Goal: Task Accomplishment & Management: Use online tool/utility

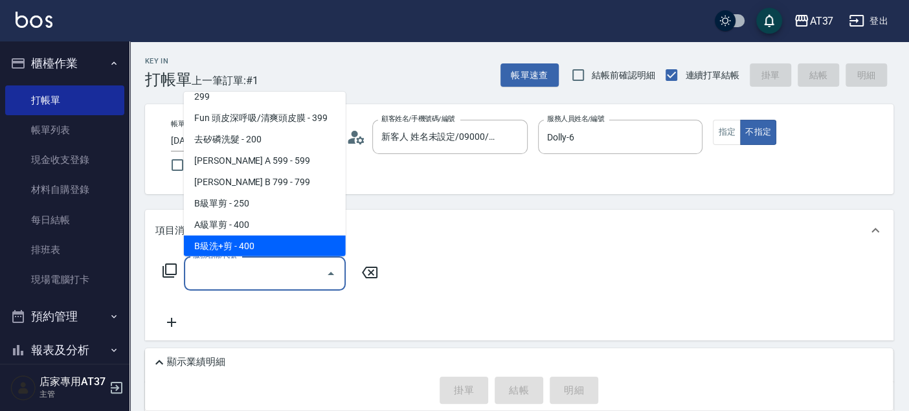
scroll to position [260, 0]
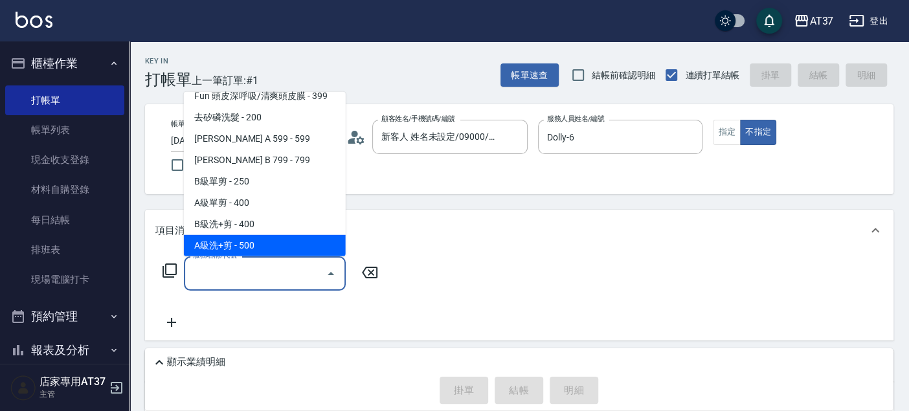
type input "A級洗+剪(204)"
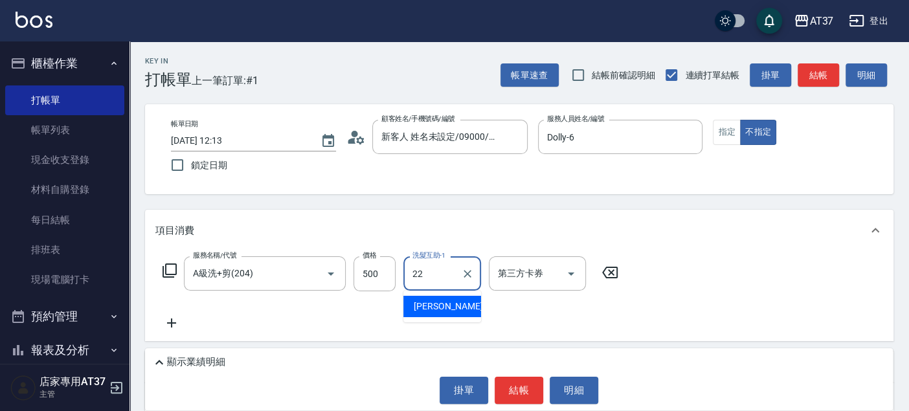
type input "[PERSON_NAME]-22"
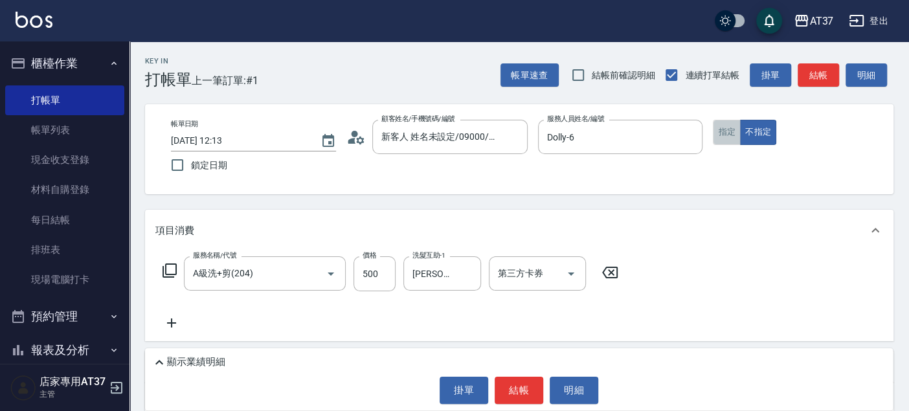
click at [733, 126] on button "指定" at bounding box center [727, 132] width 28 height 25
click at [832, 75] on button "結帳" at bounding box center [818, 75] width 41 height 24
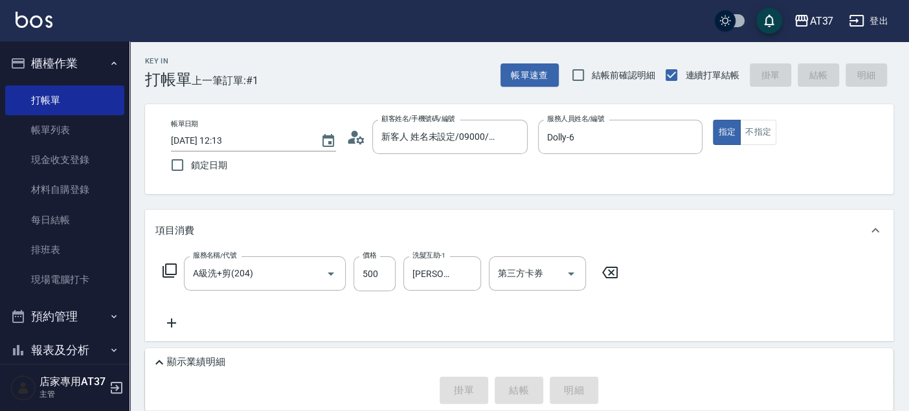
type input "[DATE] 14:59"
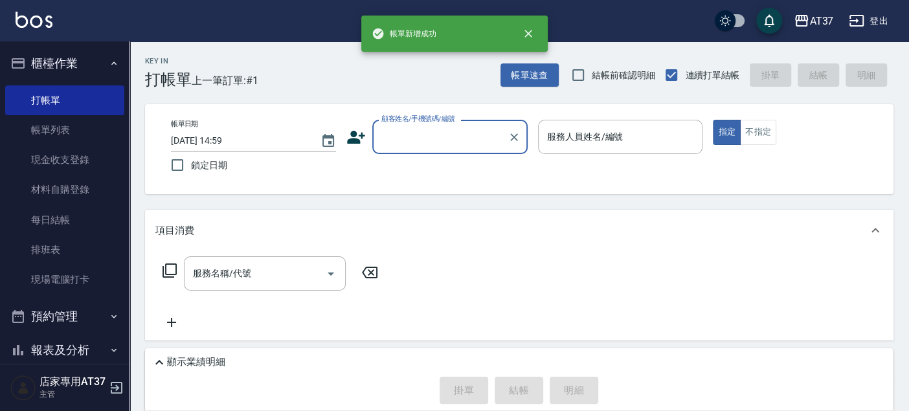
scroll to position [0, 0]
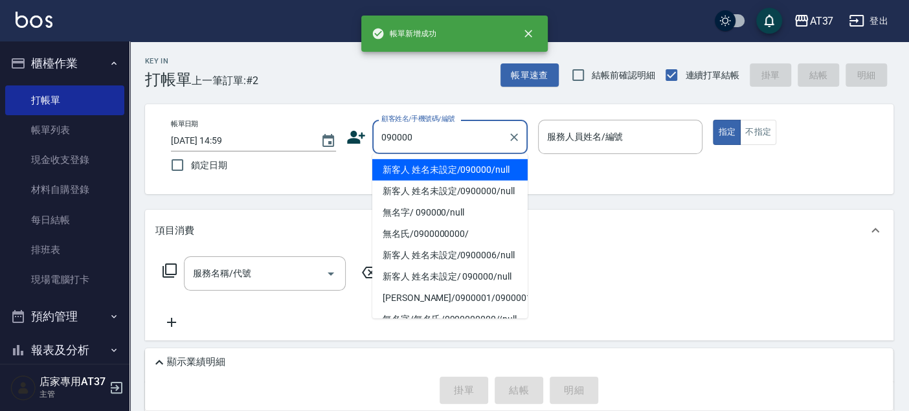
type input "新客人 姓名未設定/090000/null"
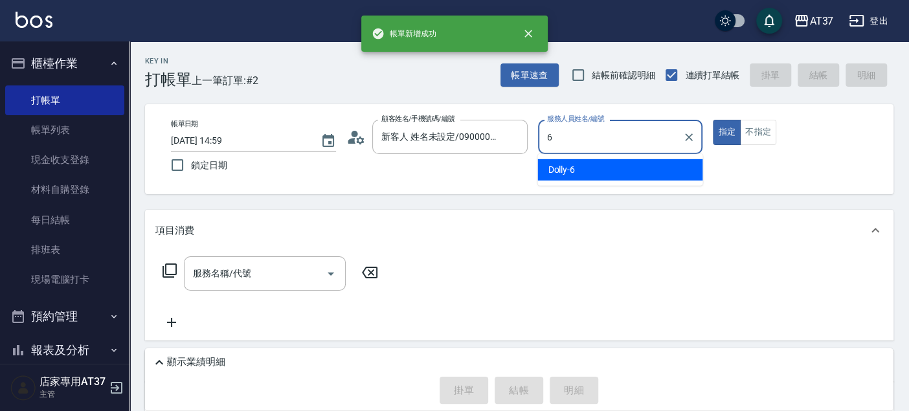
type input "6"
type button "true"
type input "Dolly-6"
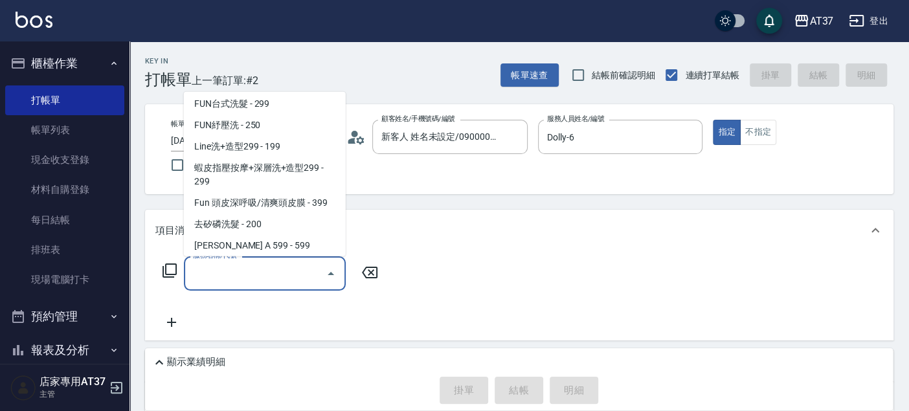
scroll to position [260, 0]
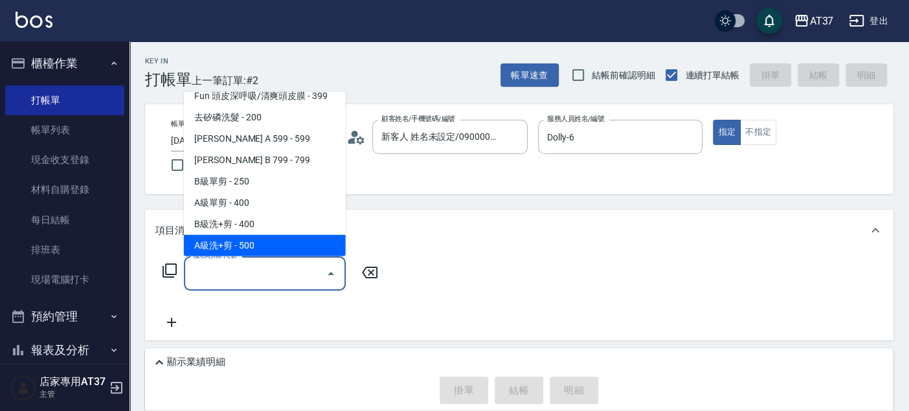
type input "A級洗+剪(204)"
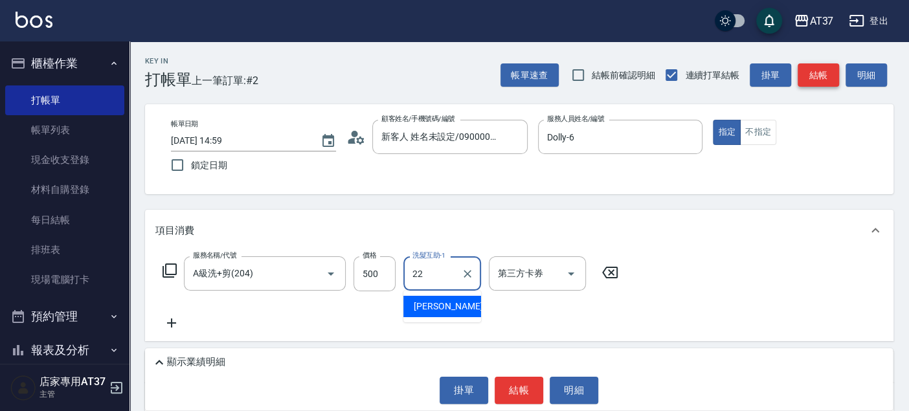
type input "[PERSON_NAME]-22"
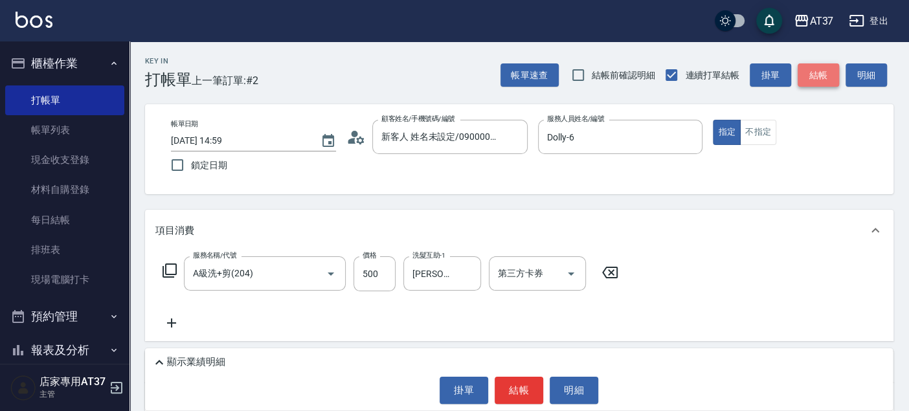
click at [832, 75] on button "結帳" at bounding box center [818, 75] width 41 height 24
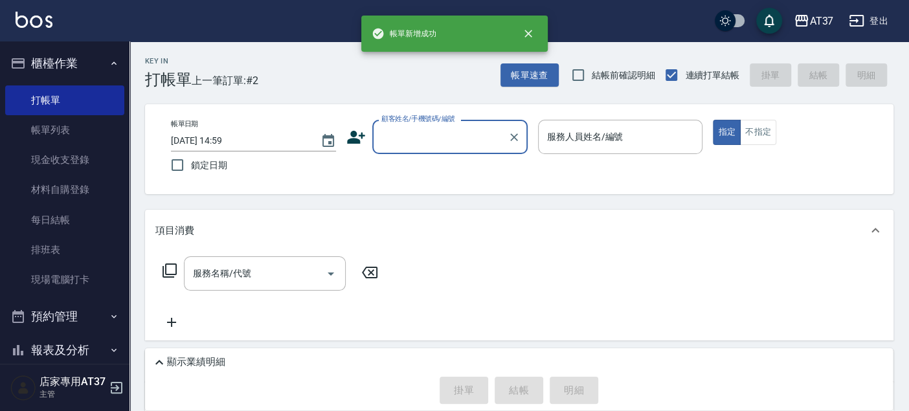
scroll to position [0, 0]
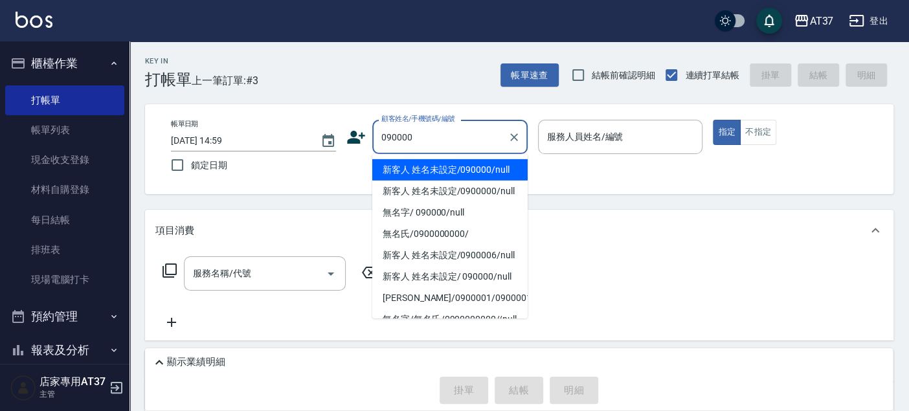
type input "新客人 姓名未設定/090000/null"
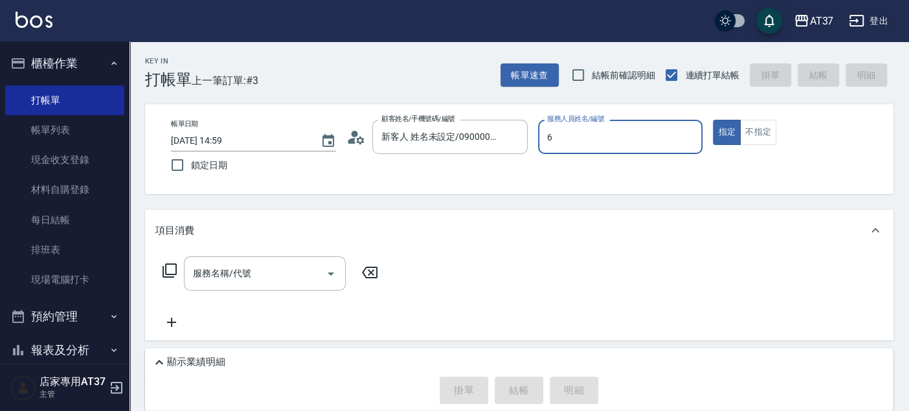
type input "Dolly-6"
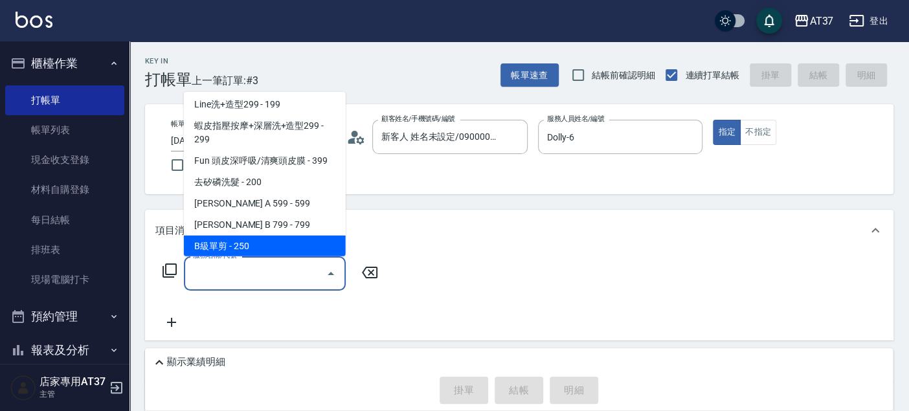
scroll to position [218, 0]
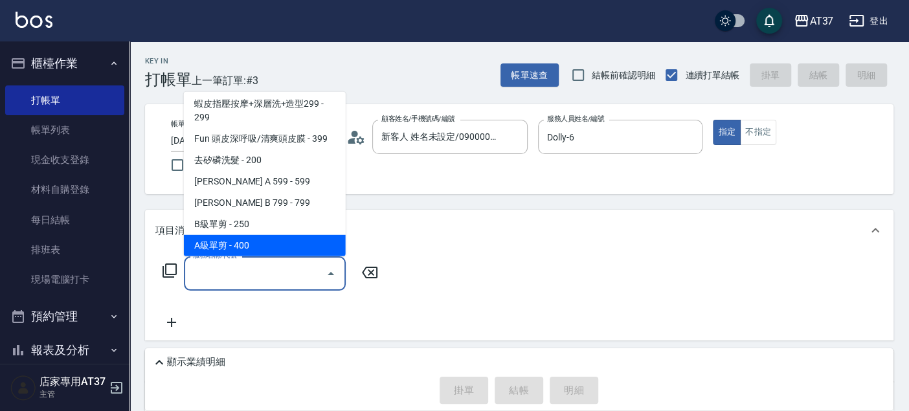
type input "A級單剪(202)"
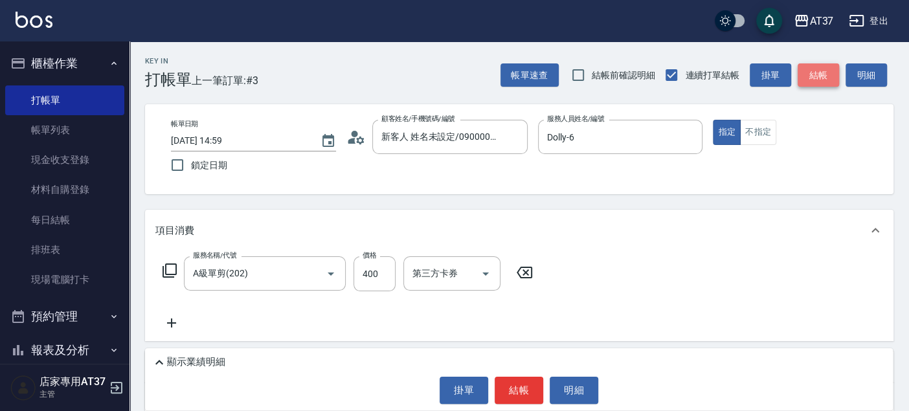
click at [832, 75] on button "結帳" at bounding box center [818, 75] width 41 height 24
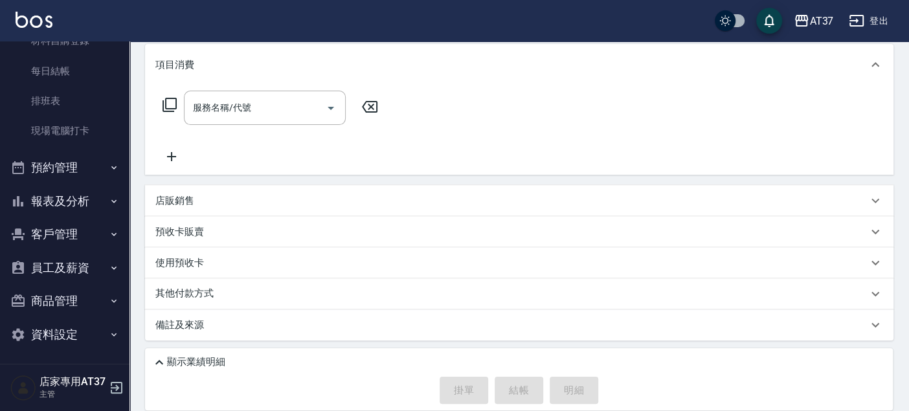
scroll to position [150, 0]
click at [78, 196] on button "報表及分析" at bounding box center [64, 200] width 119 height 34
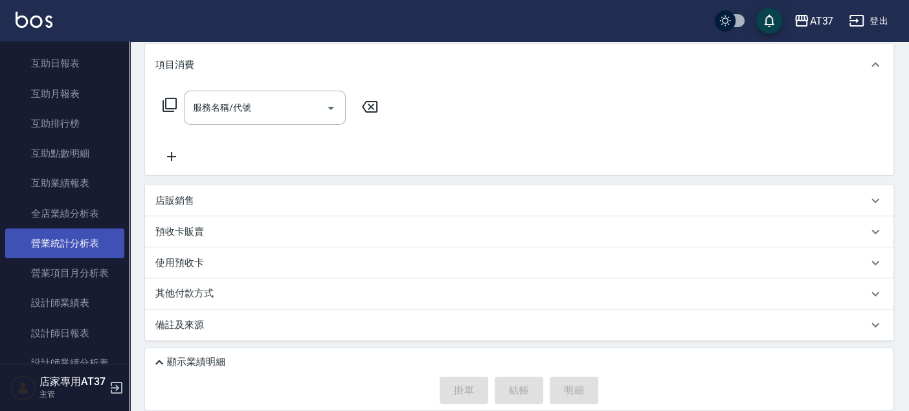
scroll to position [510, 0]
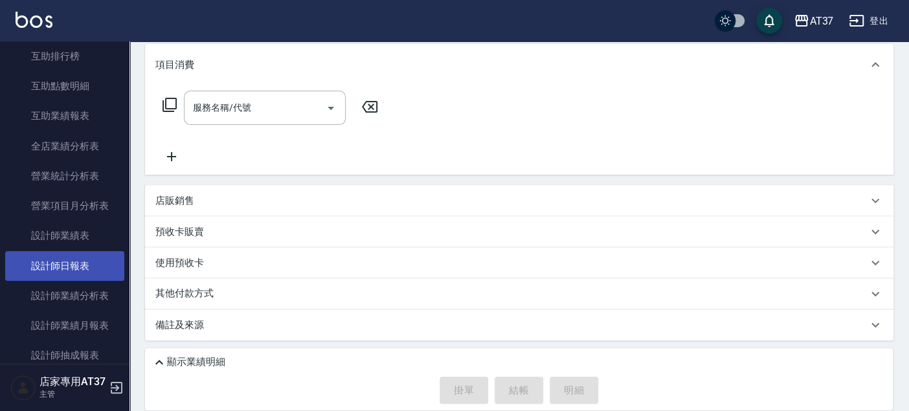
click at [85, 270] on link "設計師日報表" at bounding box center [64, 266] width 119 height 30
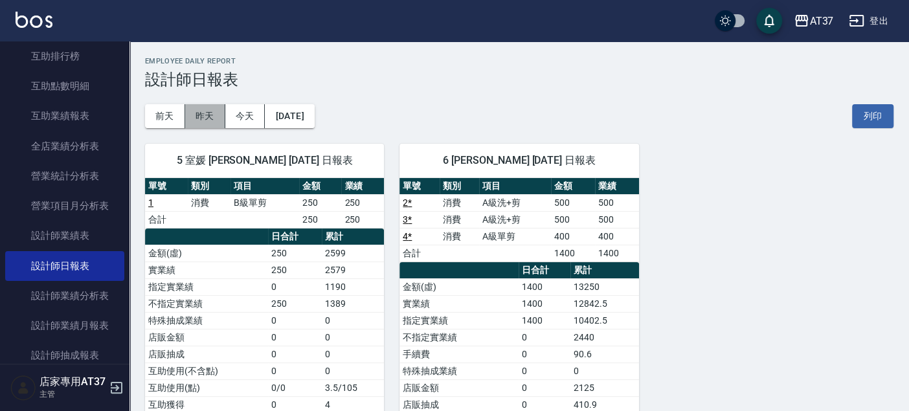
click at [203, 115] on button "昨天" at bounding box center [205, 116] width 40 height 24
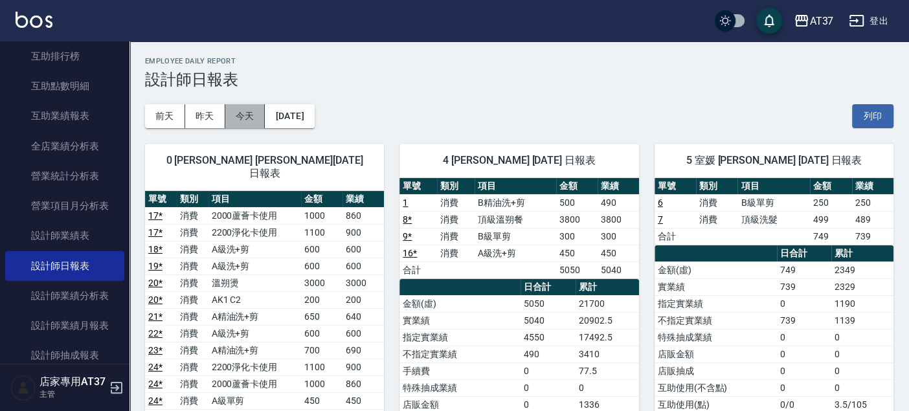
click at [258, 120] on button "今天" at bounding box center [245, 116] width 40 height 24
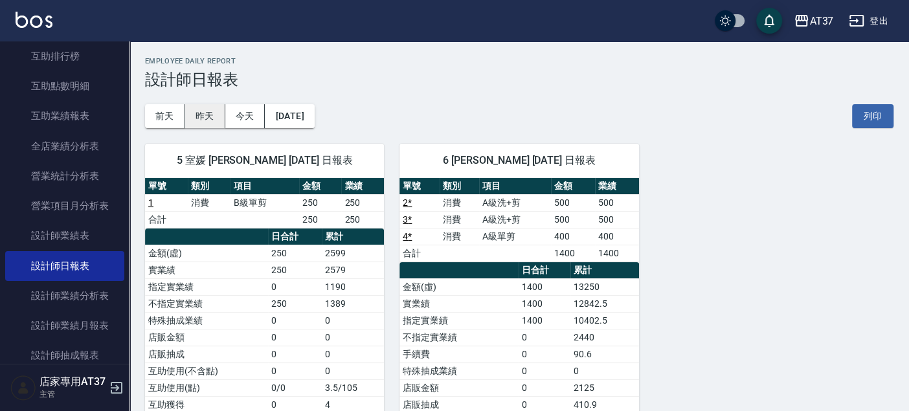
click at [203, 118] on button "昨天" at bounding box center [205, 116] width 40 height 24
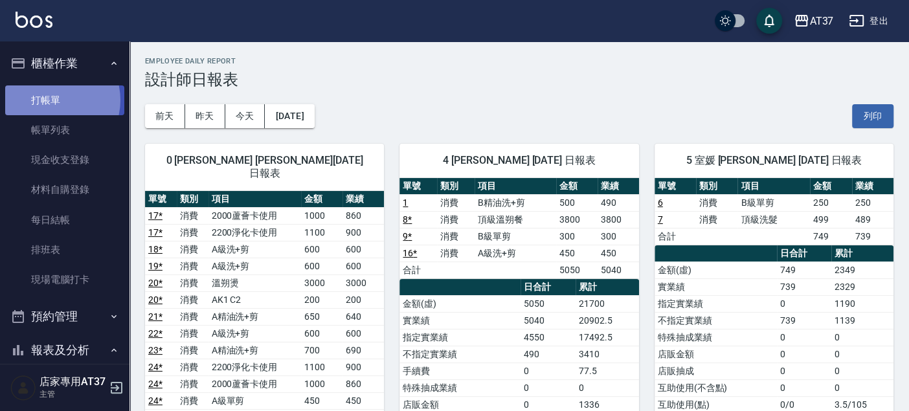
click at [52, 100] on link "打帳單" at bounding box center [64, 100] width 119 height 30
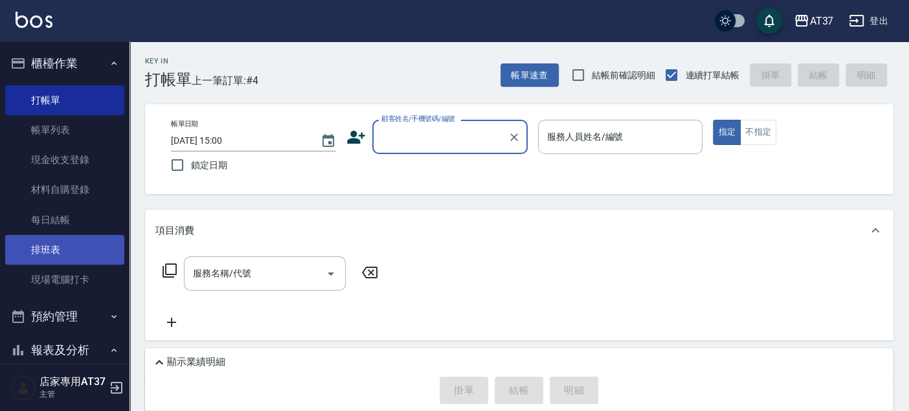
drag, startPoint x: 87, startPoint y: 260, endPoint x: 96, endPoint y: 260, distance: 8.4
click at [87, 260] on link "排班表" at bounding box center [64, 250] width 119 height 30
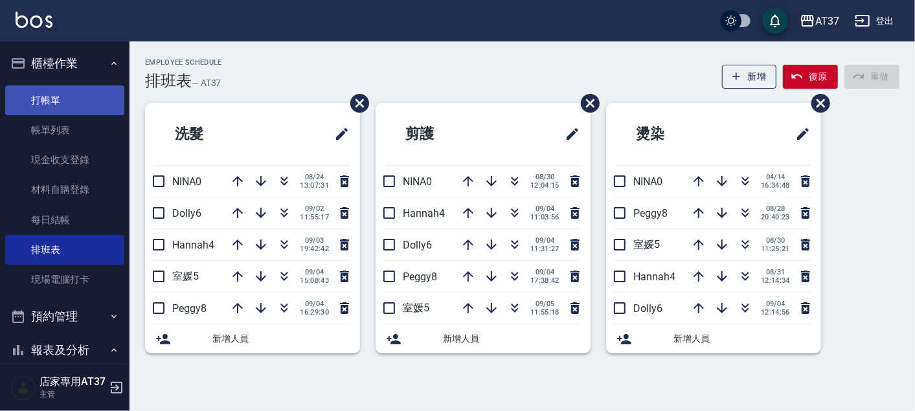
click at [83, 94] on link "打帳單" at bounding box center [64, 100] width 119 height 30
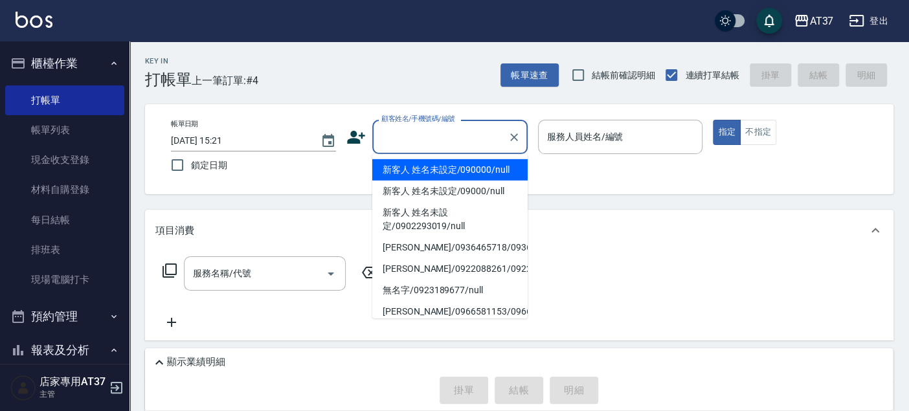
click at [445, 144] on input "顧客姓名/手機號碼/編號" at bounding box center [440, 137] width 124 height 23
drag, startPoint x: 458, startPoint y: 165, endPoint x: 608, endPoint y: 131, distance: 153.9
click at [458, 165] on li "新客人 姓名未設定/090000/null" at bounding box center [449, 169] width 155 height 21
type input "新客人 姓名未設定/090000/null"
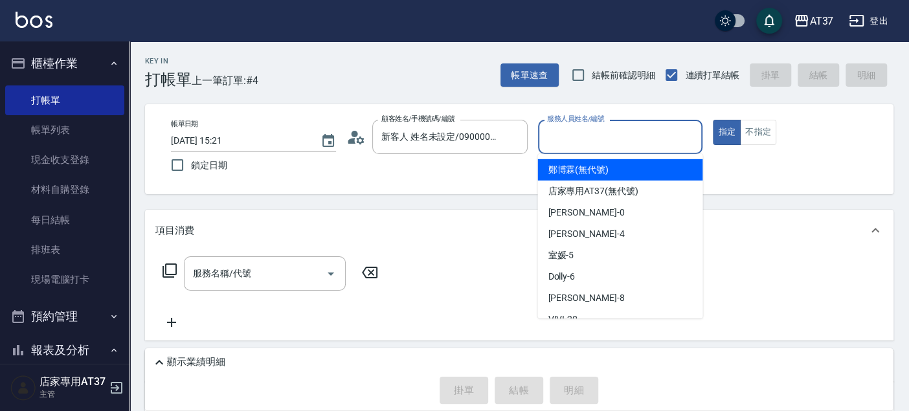
click at [608, 127] on input "服務人員姓名/編號" at bounding box center [620, 137] width 153 height 23
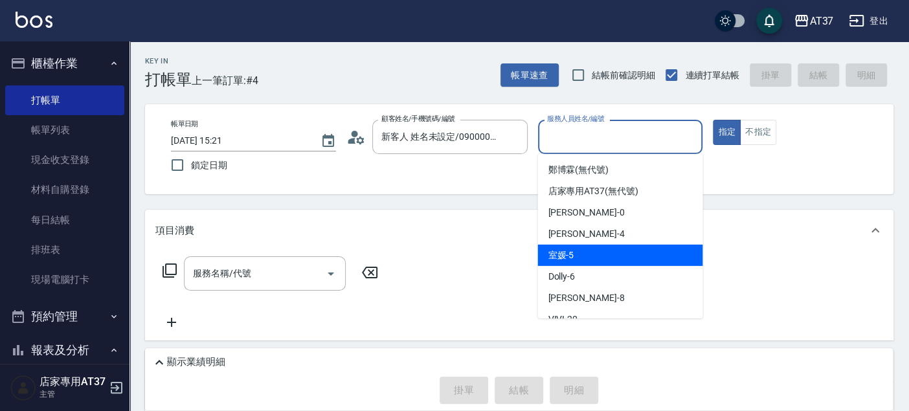
click at [620, 246] on div "室媛 -5" at bounding box center [619, 255] width 165 height 21
type input "室媛-5"
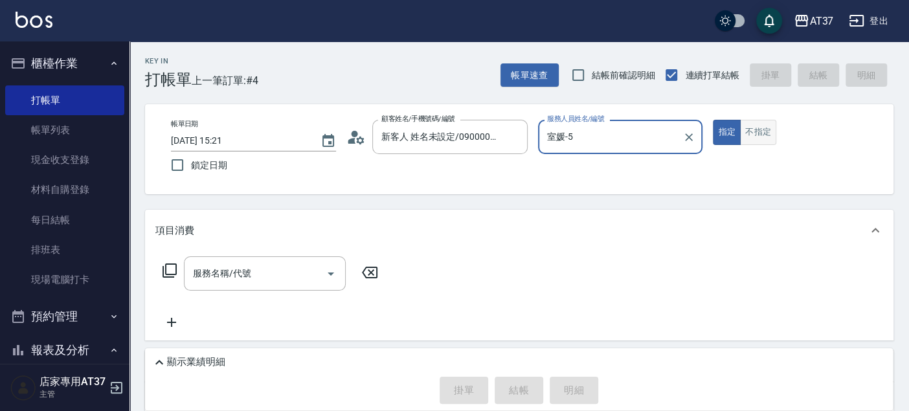
click at [754, 142] on button "不指定" at bounding box center [758, 132] width 36 height 25
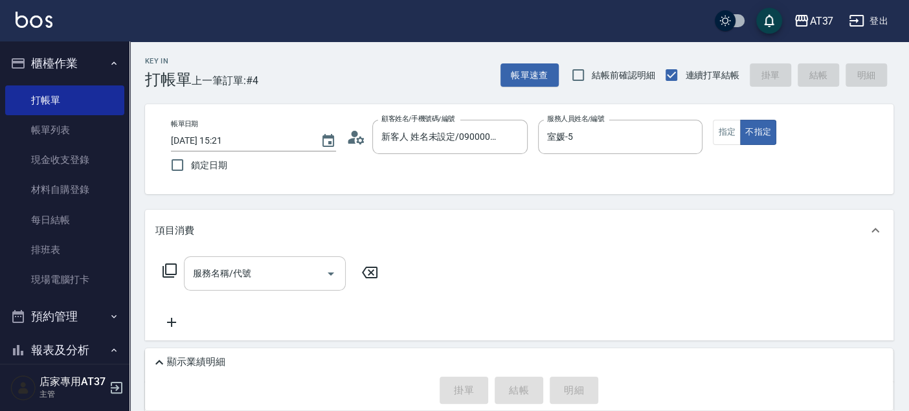
drag, startPoint x: 278, startPoint y: 278, endPoint x: 293, endPoint y: 279, distance: 14.9
click at [278, 279] on input "服務名稱/代號" at bounding box center [255, 273] width 131 height 23
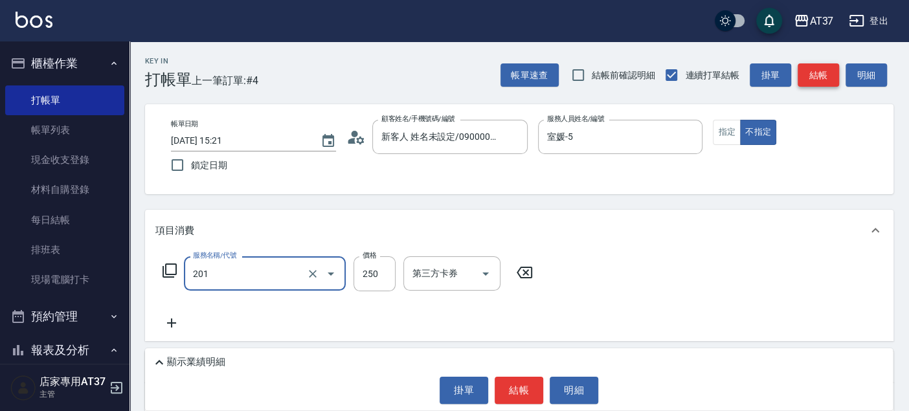
type input "B級單剪(201)"
drag, startPoint x: 829, startPoint y: 80, endPoint x: 834, endPoint y: 96, distance: 16.8
click at [830, 80] on button "結帳" at bounding box center [818, 75] width 41 height 24
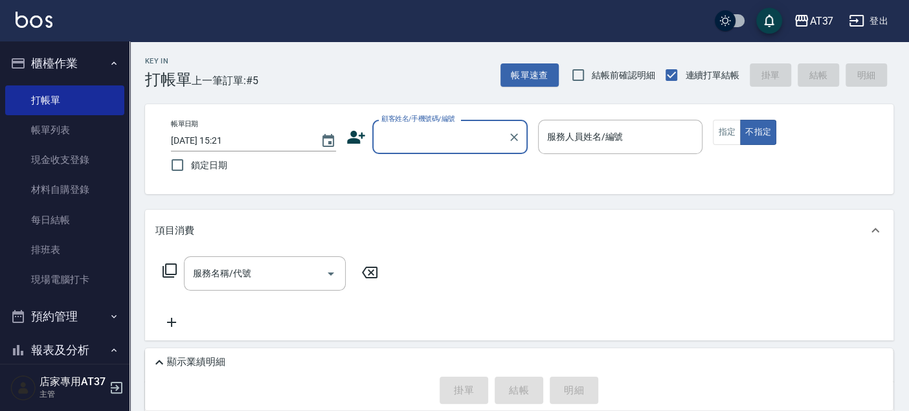
drag, startPoint x: 446, startPoint y: 137, endPoint x: 456, endPoint y: 153, distance: 19.8
click at [446, 138] on input "顧客姓名/手機號碼/編號" at bounding box center [440, 137] width 124 height 23
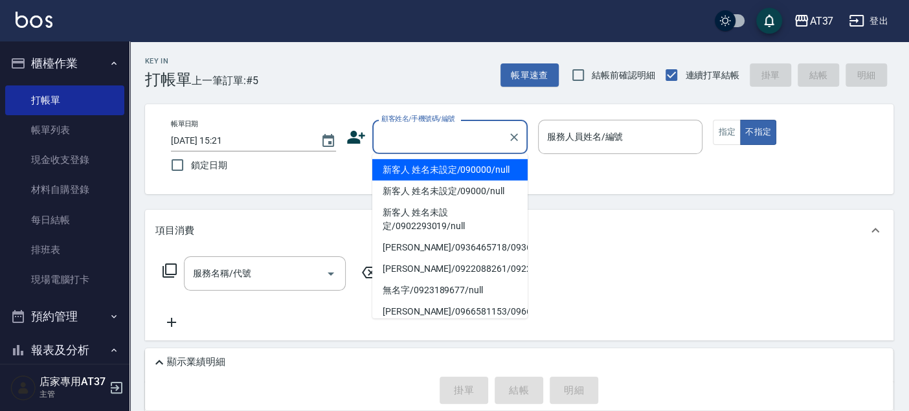
click at [470, 173] on li "新客人 姓名未設定/090000/null" at bounding box center [449, 169] width 155 height 21
type input "新客人 姓名未設定/090000/null"
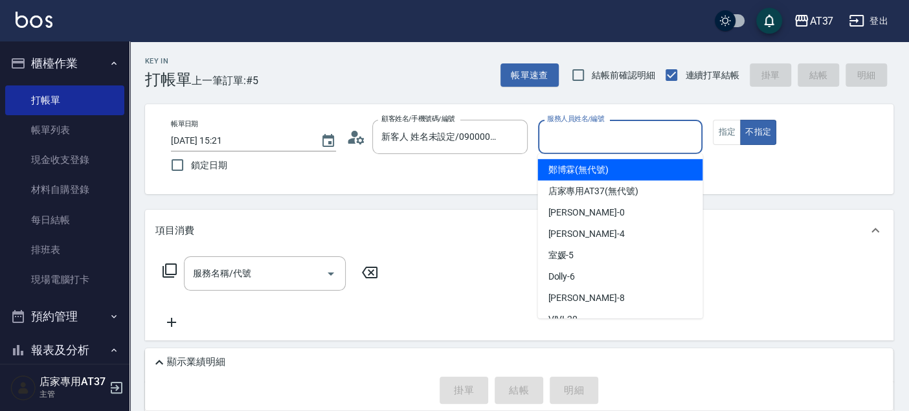
click at [612, 131] on input "服務人員姓名/編號" at bounding box center [620, 137] width 153 height 23
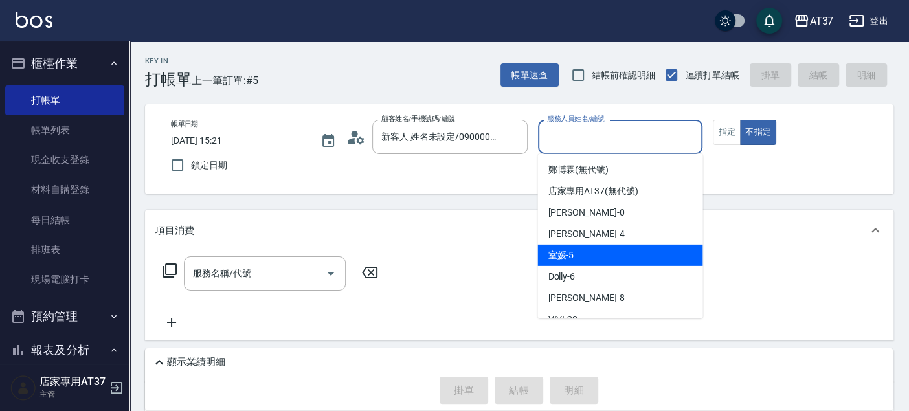
click at [620, 251] on div "室媛 -5" at bounding box center [619, 255] width 165 height 21
type input "室媛-5"
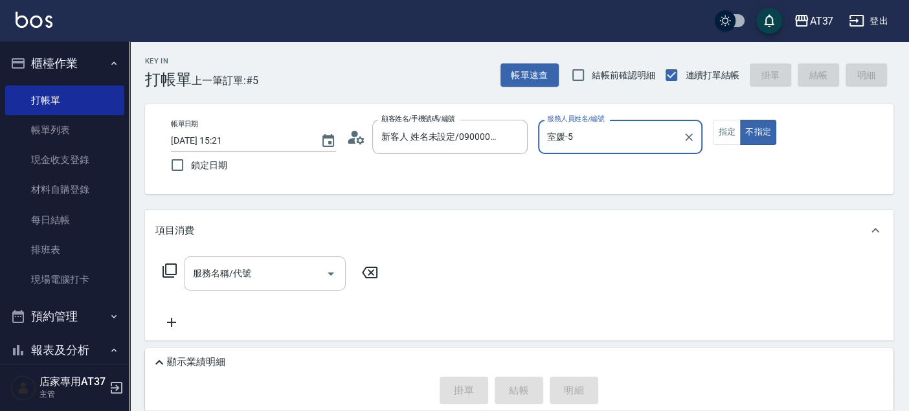
click at [242, 276] on div "服務名稱/代號 服務名稱/代號" at bounding box center [265, 273] width 162 height 34
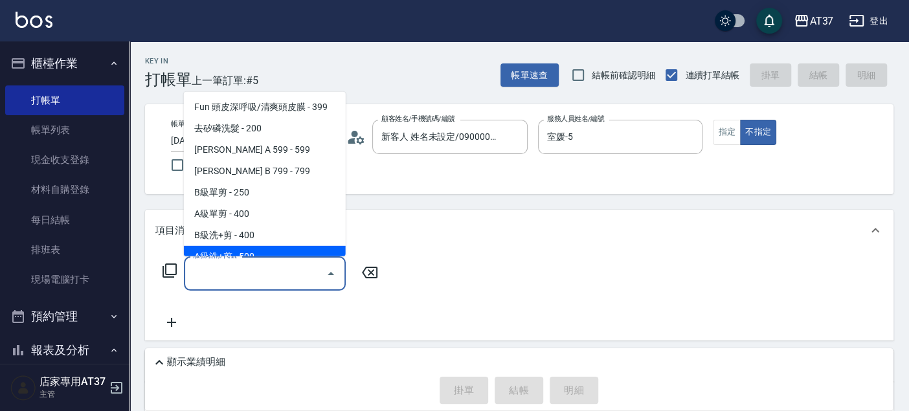
scroll to position [216, 0]
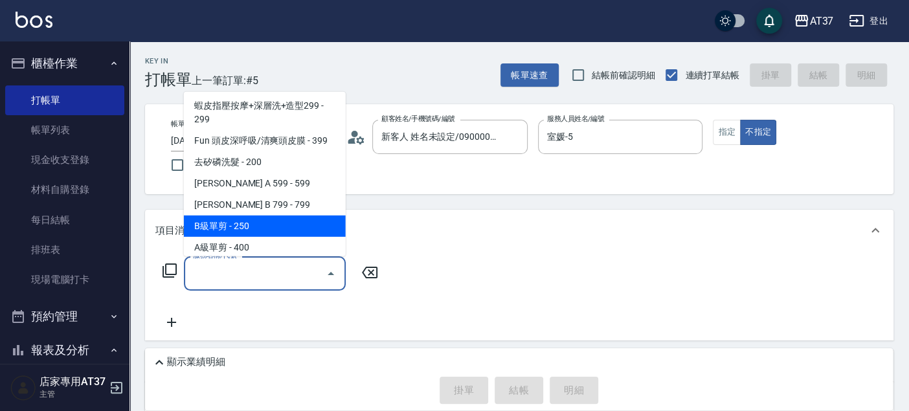
drag, startPoint x: 270, startPoint y: 223, endPoint x: 803, endPoint y: 71, distance: 554.1
click at [270, 223] on span "B級單剪 - 250" at bounding box center [265, 226] width 162 height 21
type input "B級單剪(201)"
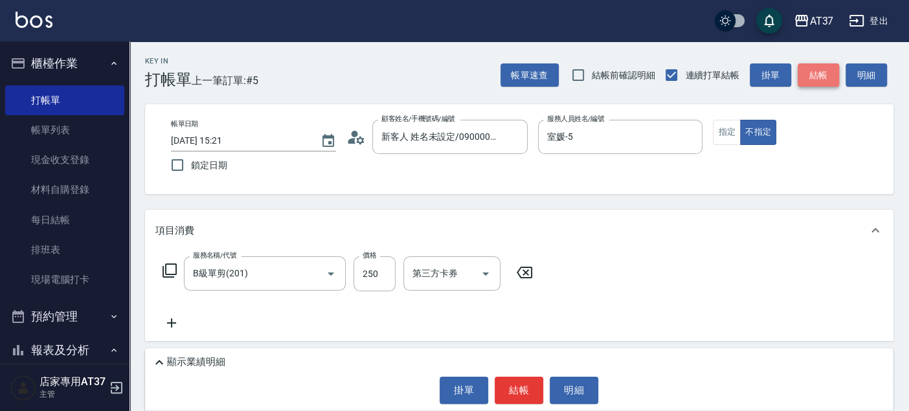
click at [813, 73] on button "結帳" at bounding box center [818, 75] width 41 height 24
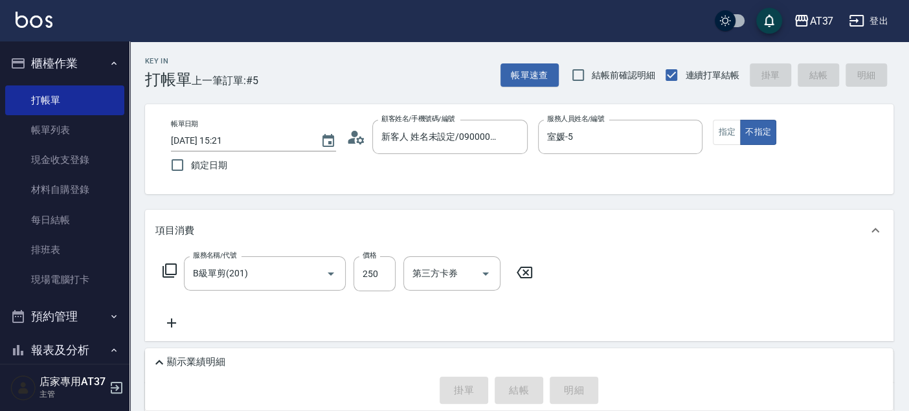
type input "[DATE] 15:39"
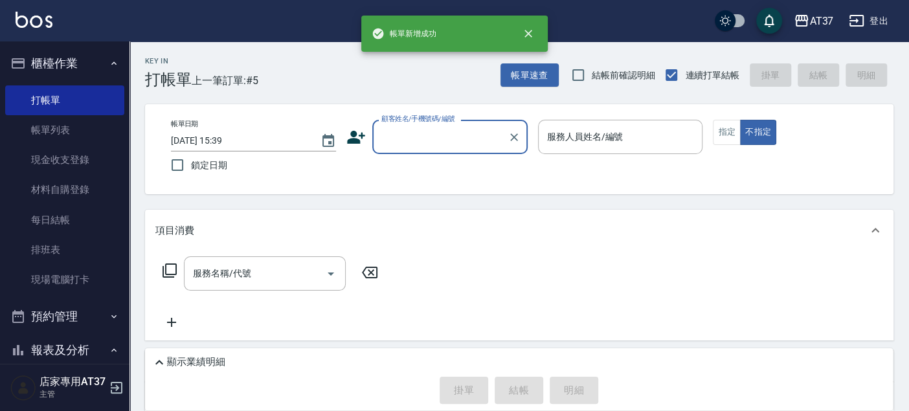
scroll to position [0, 0]
